Goal: Entertainment & Leisure: Consume media (video, audio)

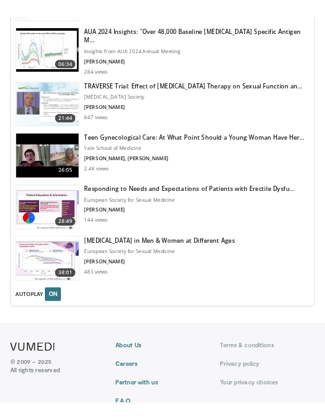
scroll to position [1988, 0]
